Goal: Information Seeking & Learning: Learn about a topic

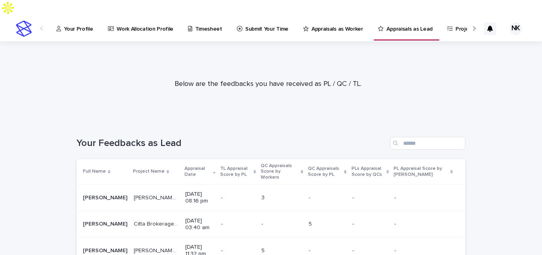
click at [379, 191] on div "- -" at bounding box center [371, 197] width 36 height 13
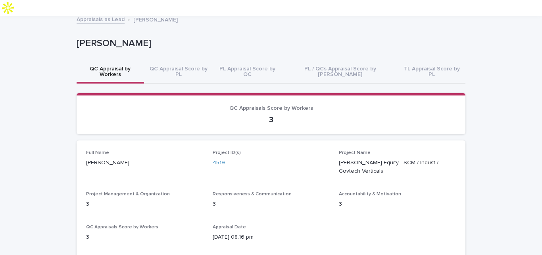
scroll to position [40, 0]
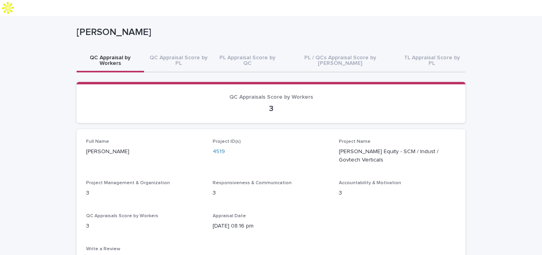
click at [218, 139] on div "Project ID(s) 4519" at bounding box center [271, 150] width 117 height 23
click at [218, 147] on link "4519" at bounding box center [219, 151] width 12 height 8
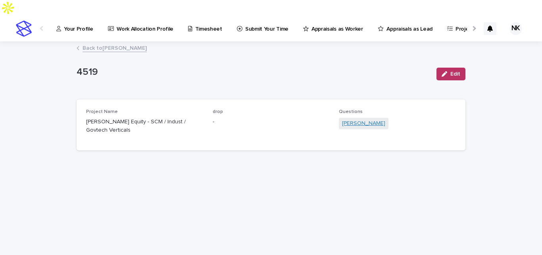
click at [352, 119] on link "[PERSON_NAME]" at bounding box center [363, 123] width 43 height 8
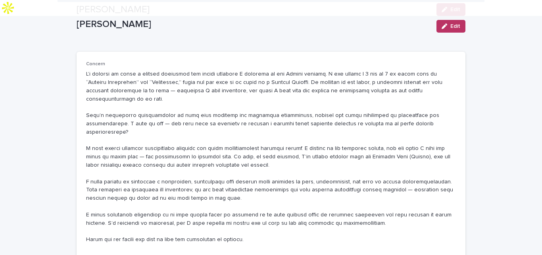
scroll to position [119, 0]
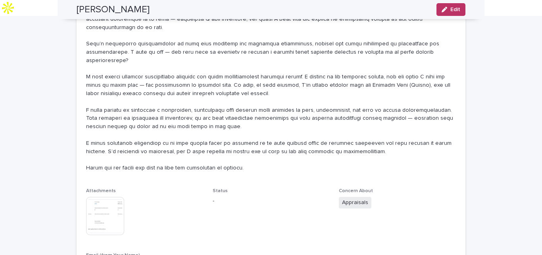
click at [104, 197] on img at bounding box center [105, 216] width 38 height 38
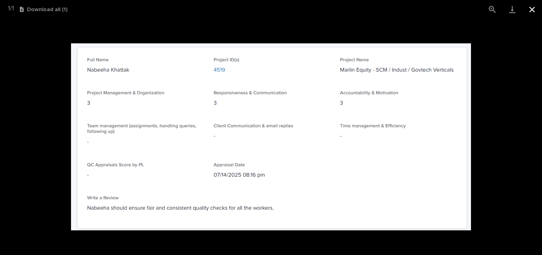
click at [530, 11] on button "Close gallery" at bounding box center [533, 9] width 20 height 19
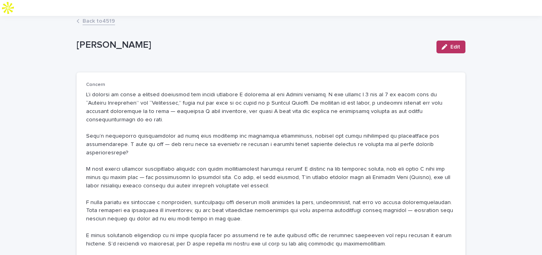
scroll to position [0, 0]
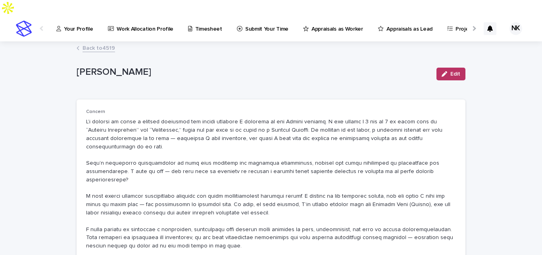
click at [153, 16] on p "Work Allocation Profile" at bounding box center [145, 24] width 57 height 17
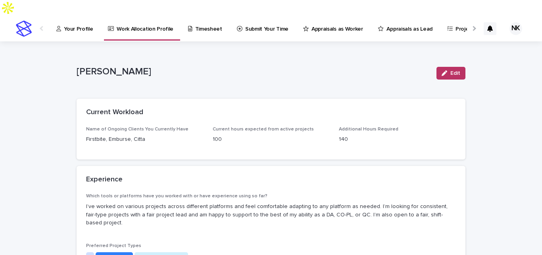
click at [83, 16] on p "Your Profile" at bounding box center [78, 24] width 29 height 17
